Goal: Task Accomplishment & Management: Complete application form

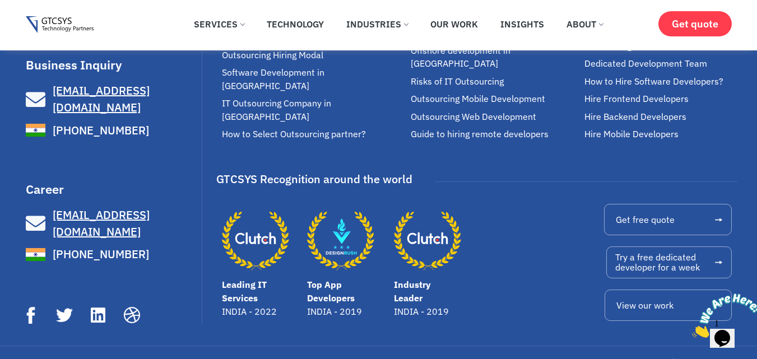
scroll to position [424, 0]
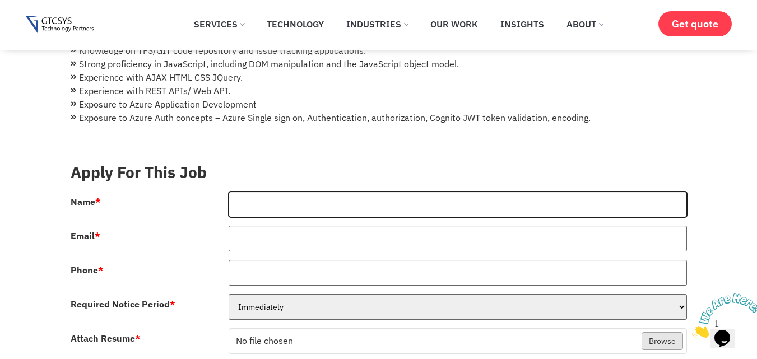
click at [319, 205] on input "Name *" at bounding box center [457, 205] width 458 height 26
type input "GNANASEKAR"
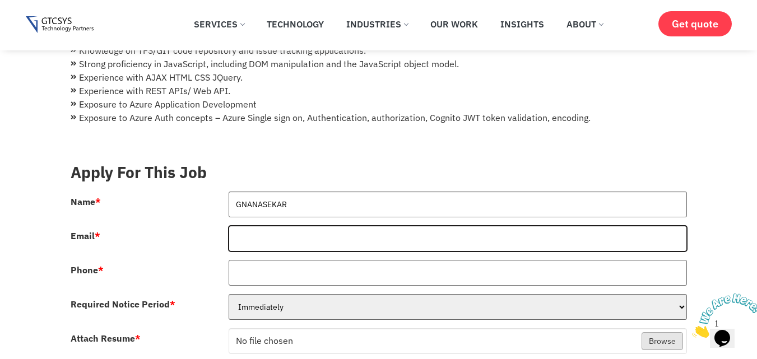
click at [272, 244] on input "Email *" at bounding box center [457, 239] width 458 height 26
type input "[EMAIL_ADDRESS][DOMAIN_NAME]"
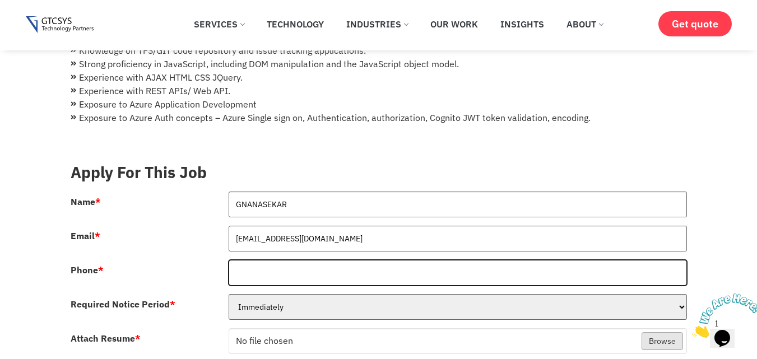
click at [256, 276] on input "Phone *" at bounding box center [457, 273] width 458 height 26
type input "9171157270"
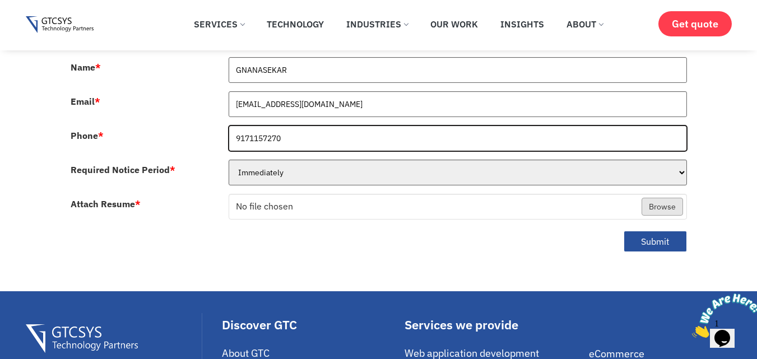
scroll to position [564, 0]
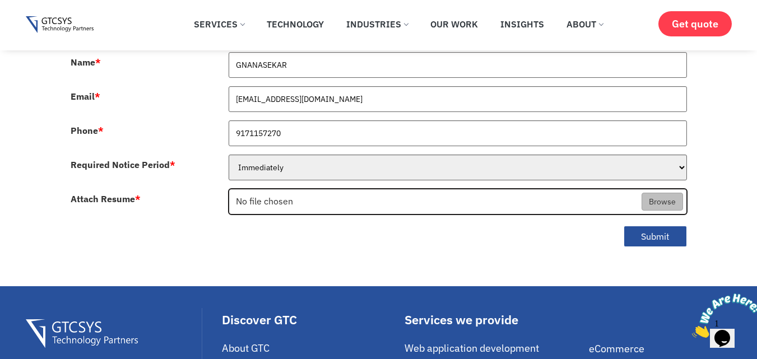
click at [657, 207] on input "Attach Resume *" at bounding box center [457, 202] width 457 height 26
type input "C:\fakepath\UPDATEDlatest.docx"
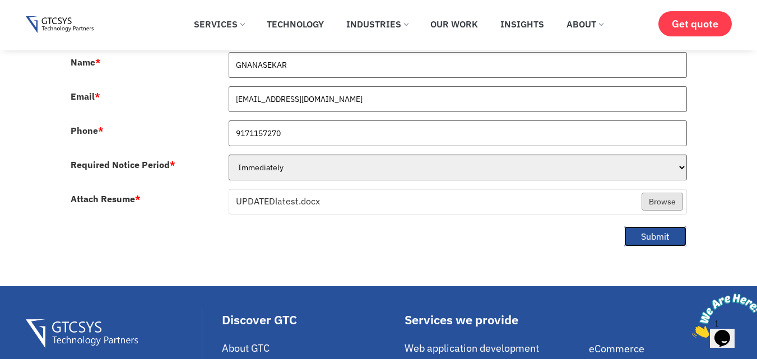
click at [646, 228] on button "Submit" at bounding box center [654, 237] width 63 height 22
